Goal: Book appointment/travel/reservation

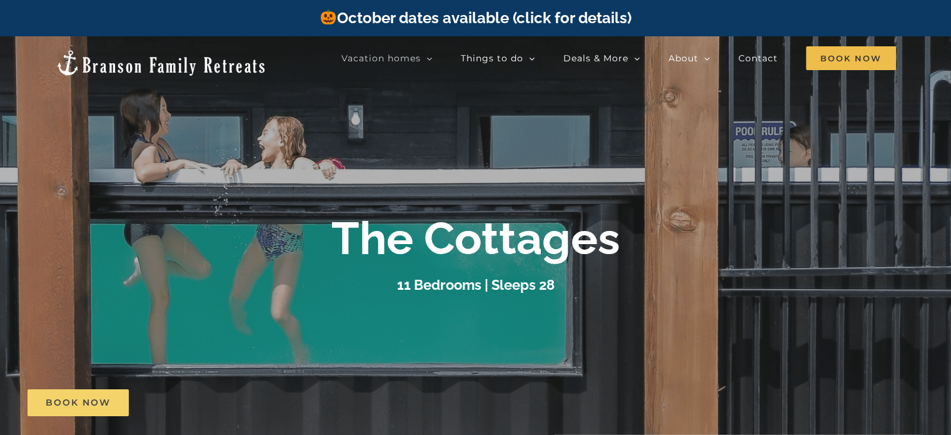
click at [118, 400] on link "Book Now" at bounding box center [78, 402] width 101 height 27
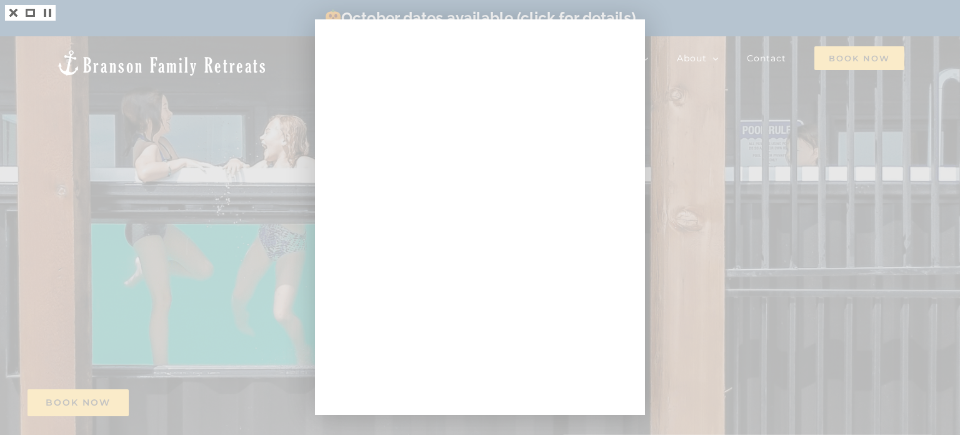
click at [675, 89] on div at bounding box center [480, 217] width 960 height 435
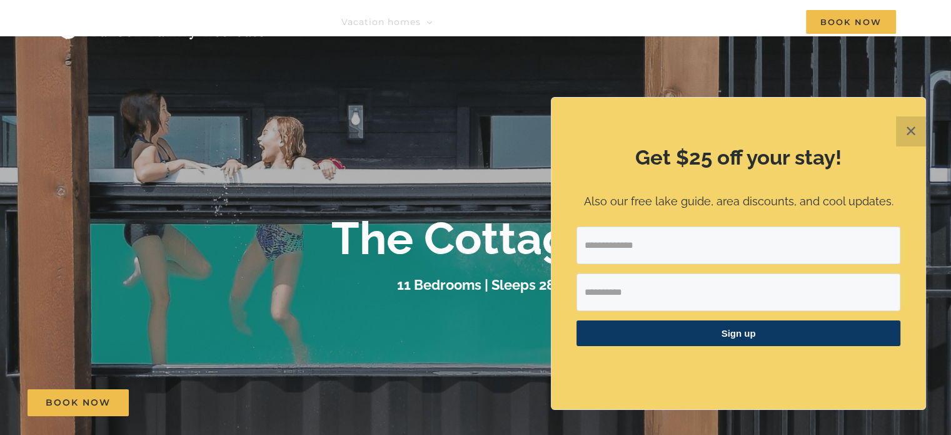
scroll to position [63, 0]
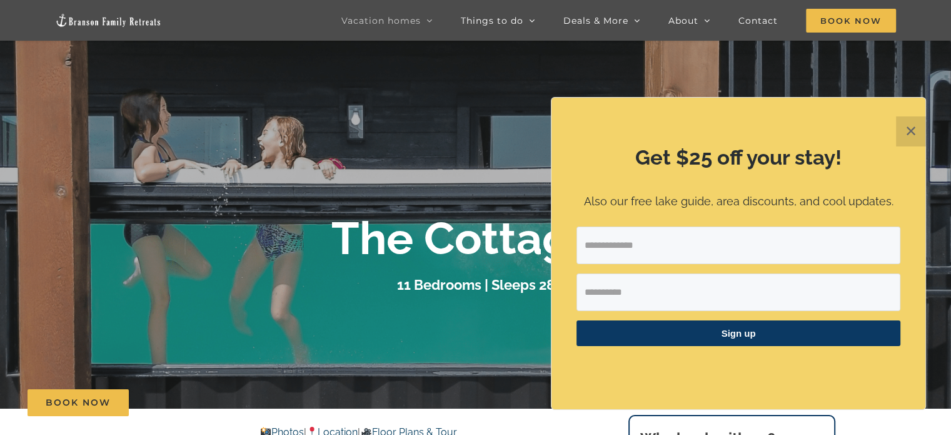
click at [913, 134] on button "✕" at bounding box center [911, 131] width 30 height 30
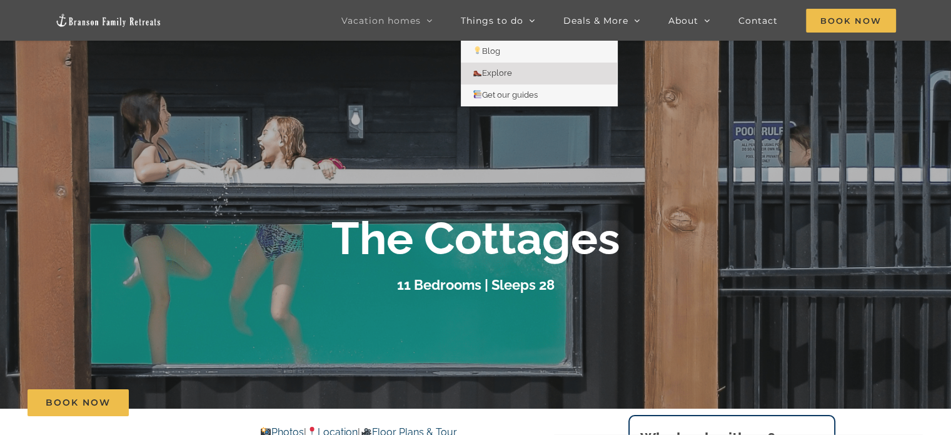
click at [503, 69] on span "Explore" at bounding box center [492, 72] width 39 height 9
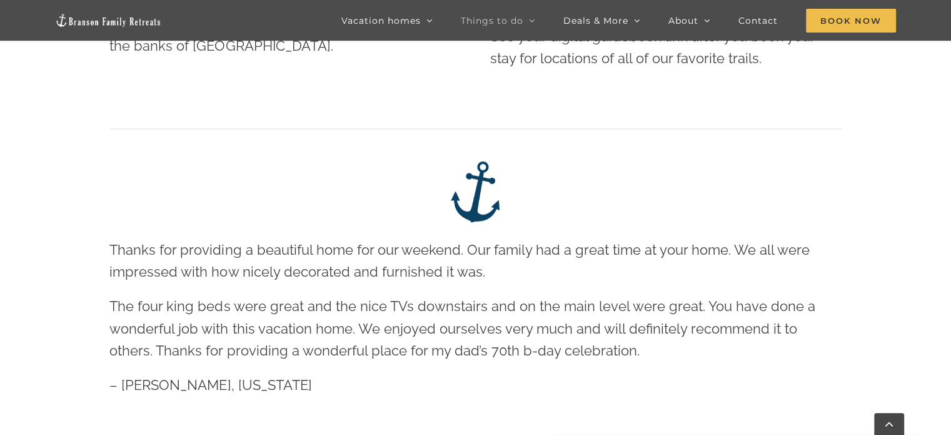
scroll to position [2814, 0]
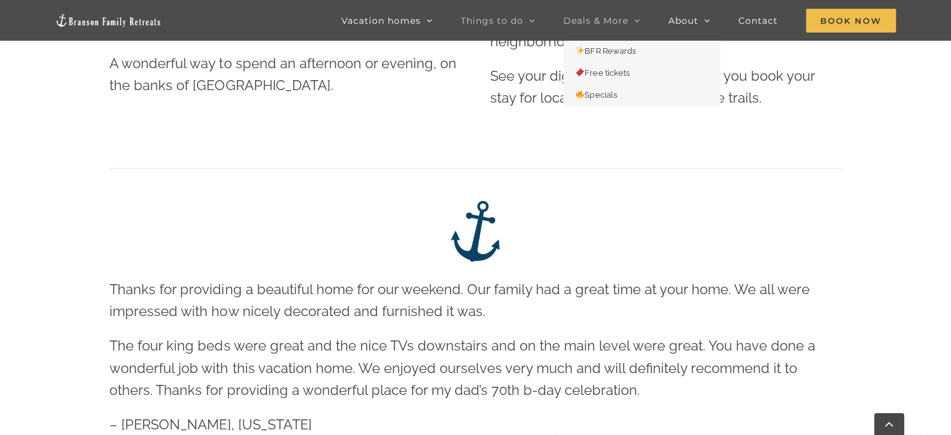
click at [598, 16] on span "Deals & More" at bounding box center [595, 20] width 65 height 9
